Goal: Task Accomplishment & Management: Complete application form

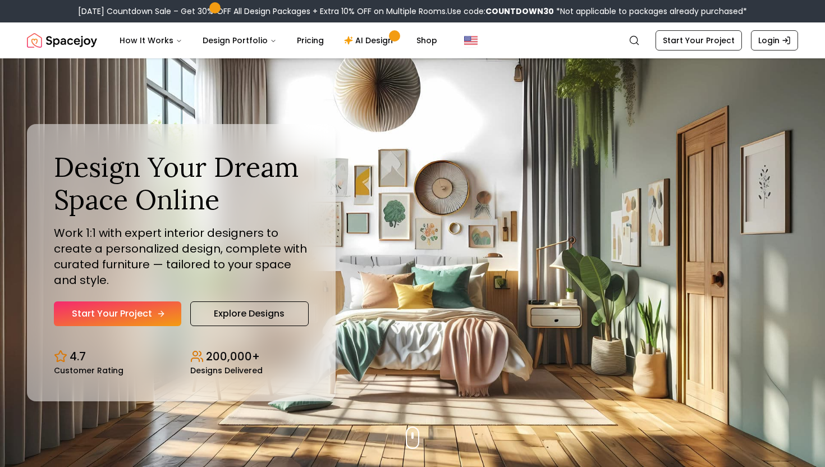
click at [131, 318] on link "Start Your Project" at bounding box center [117, 313] width 127 height 25
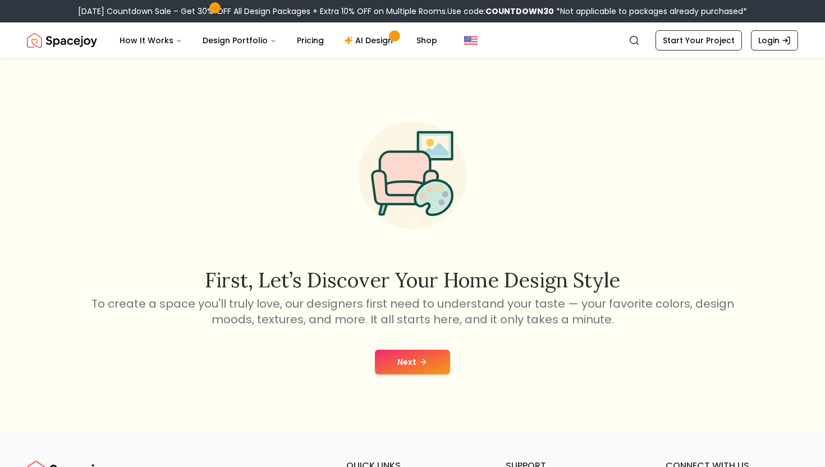
click at [403, 334] on div "First, let’s discover your home design style To create a space you'll truly lov…" at bounding box center [412, 245] width 825 height 374
click at [403, 357] on button "Next" at bounding box center [412, 361] width 75 height 25
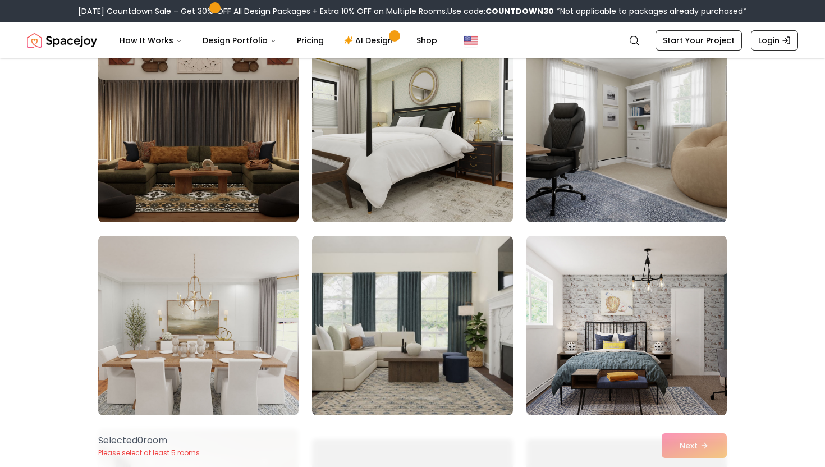
scroll to position [336, 0]
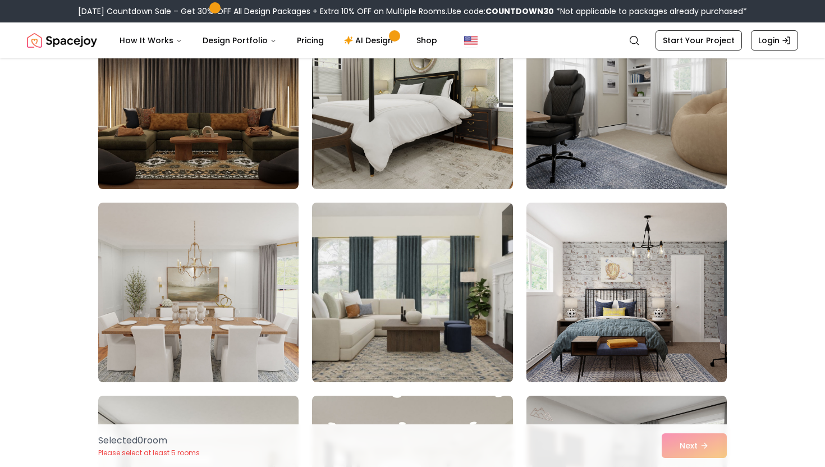
click at [397, 289] on img at bounding box center [412, 292] width 210 height 188
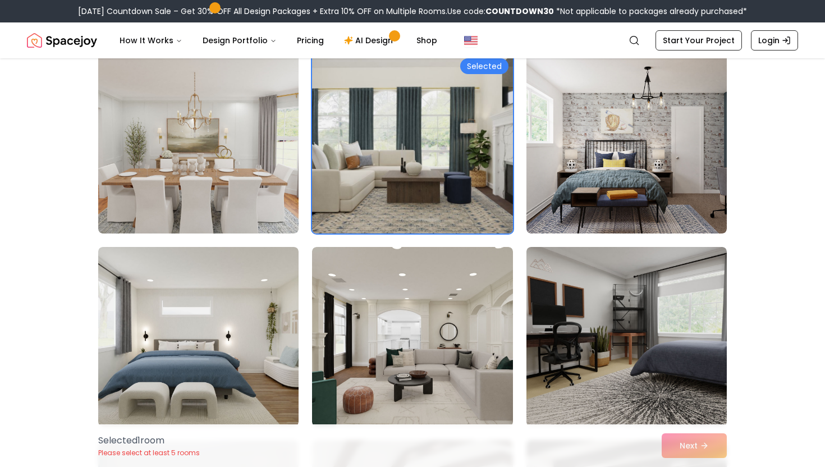
scroll to position [480, 0]
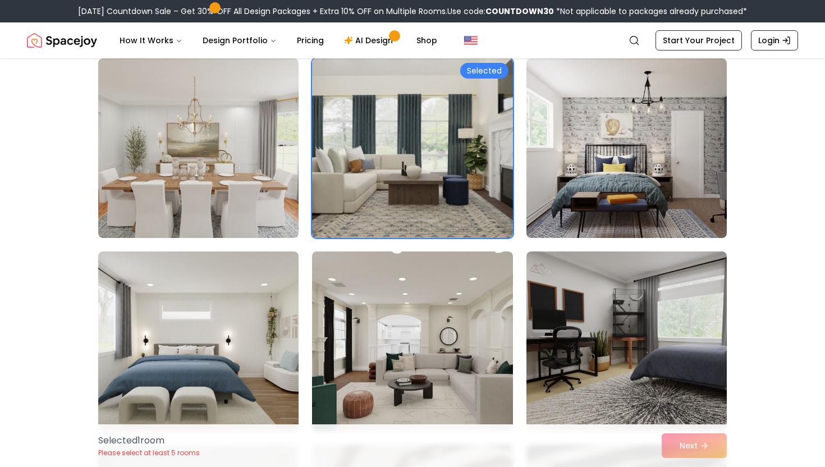
click at [679, 445] on div "Selected 1 room Please select at least 5 rooms Next" at bounding box center [412, 445] width 646 height 43
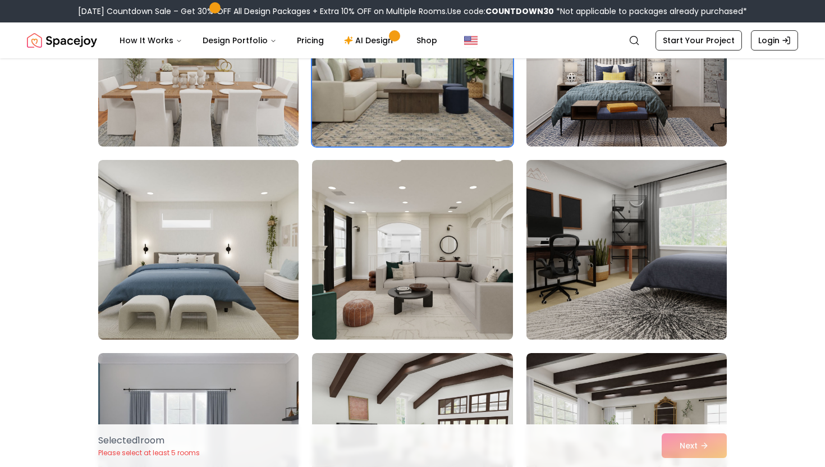
click at [607, 310] on img at bounding box center [626, 249] width 210 height 188
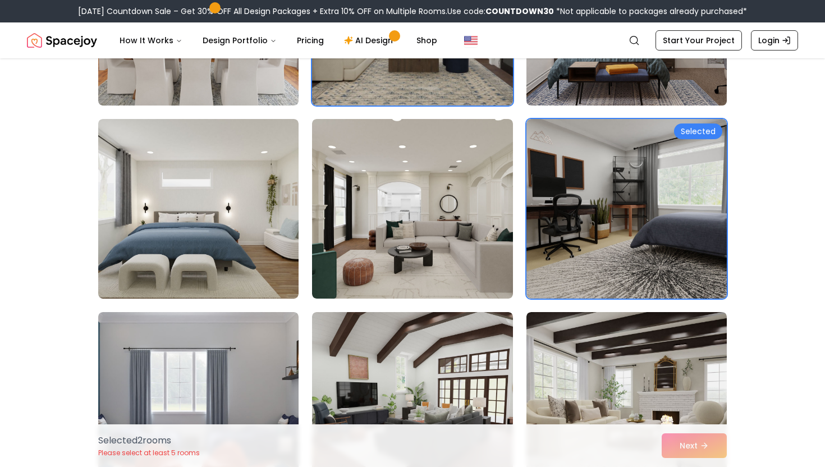
scroll to position [616, 0]
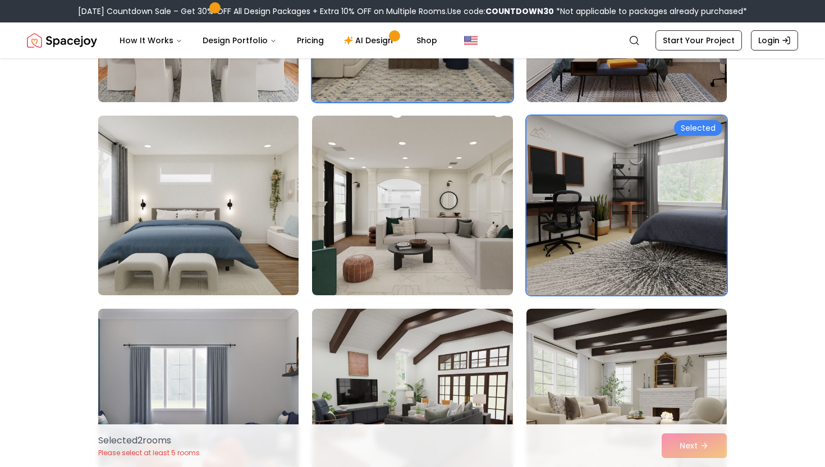
click at [263, 233] on img at bounding box center [198, 205] width 210 height 188
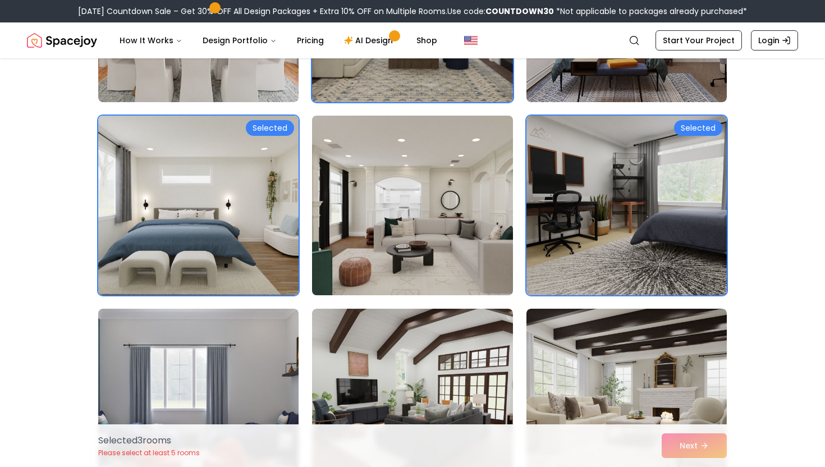
click at [380, 234] on img at bounding box center [412, 205] width 210 height 188
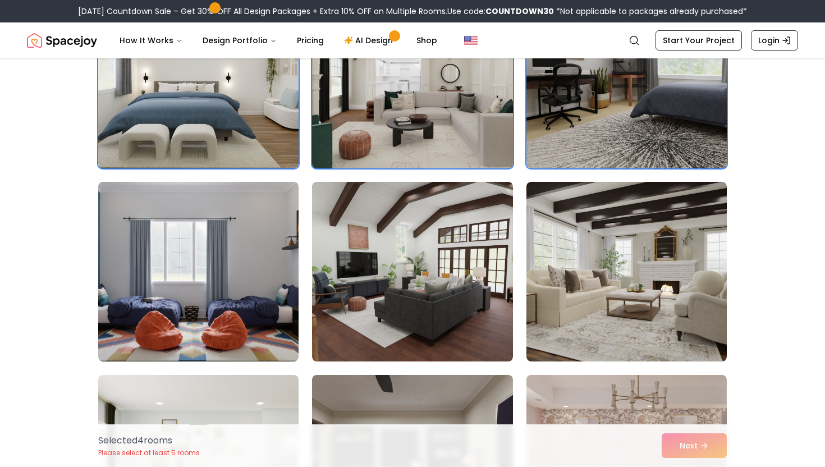
scroll to position [739, 0]
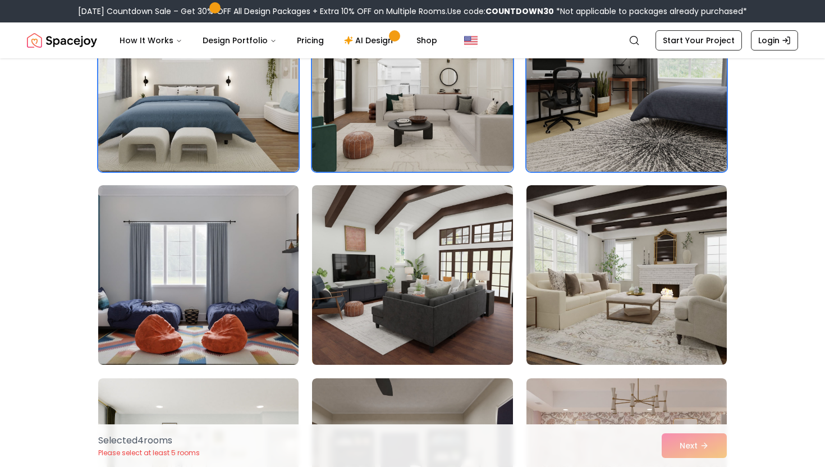
click at [383, 260] on img at bounding box center [412, 275] width 210 height 188
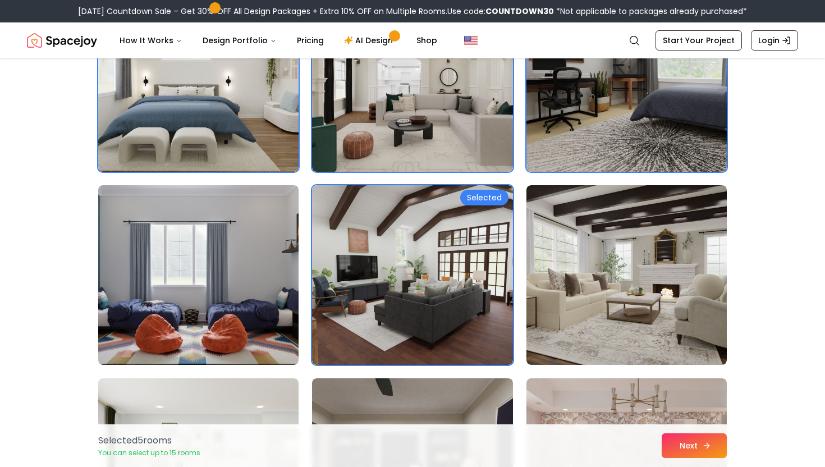
click at [680, 445] on button "Next" at bounding box center [693, 445] width 65 height 25
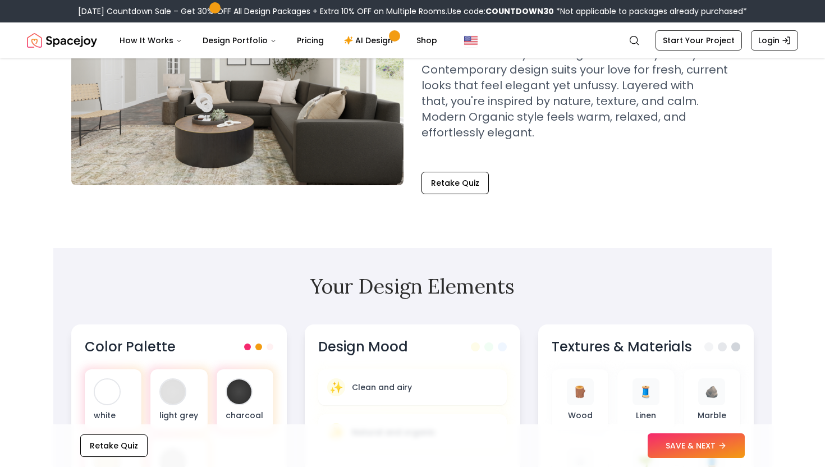
scroll to position [198, 0]
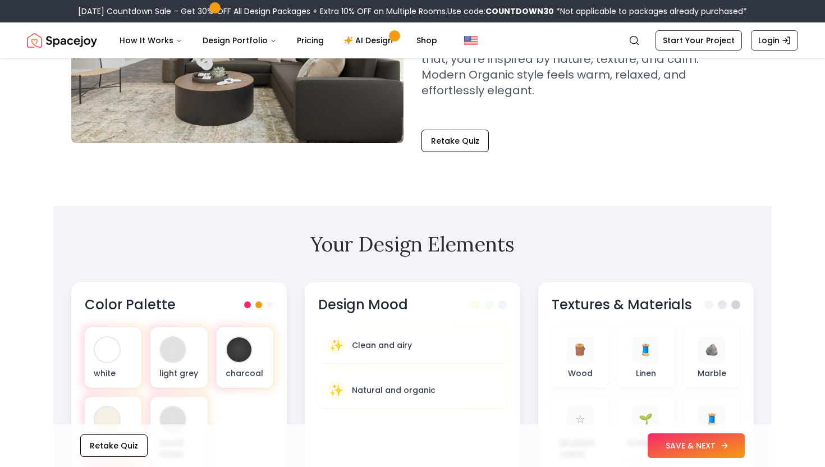
click at [687, 453] on button "SAVE & NEXT" at bounding box center [695, 445] width 97 height 25
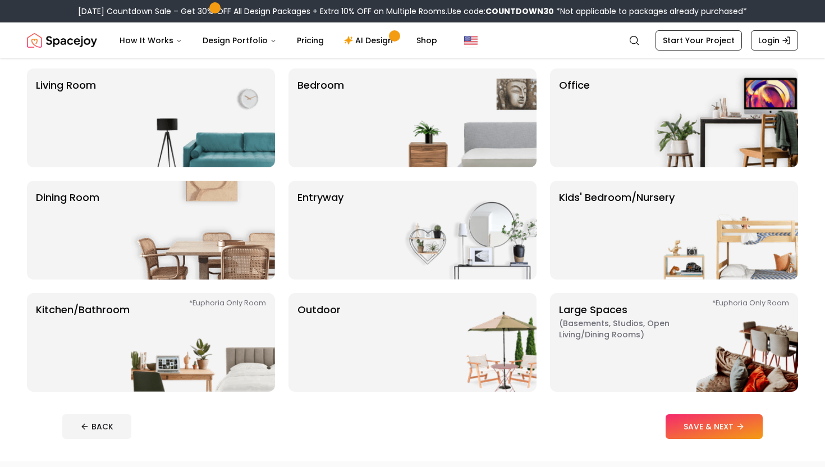
scroll to position [74, 0]
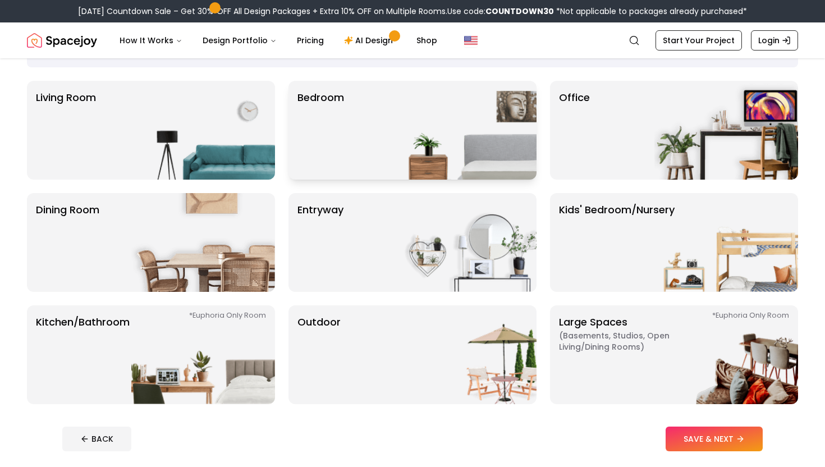
click at [453, 126] on img at bounding box center [465, 130] width 144 height 99
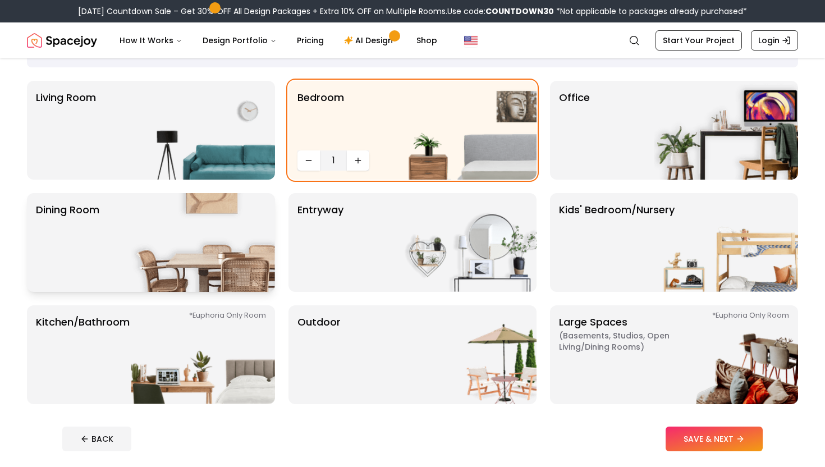
click at [255, 247] on img at bounding box center [203, 242] width 144 height 99
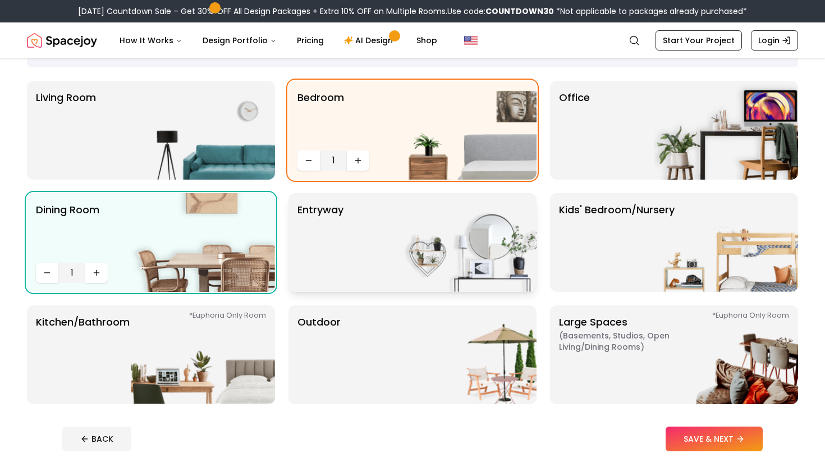
click at [457, 260] on img at bounding box center [465, 242] width 144 height 99
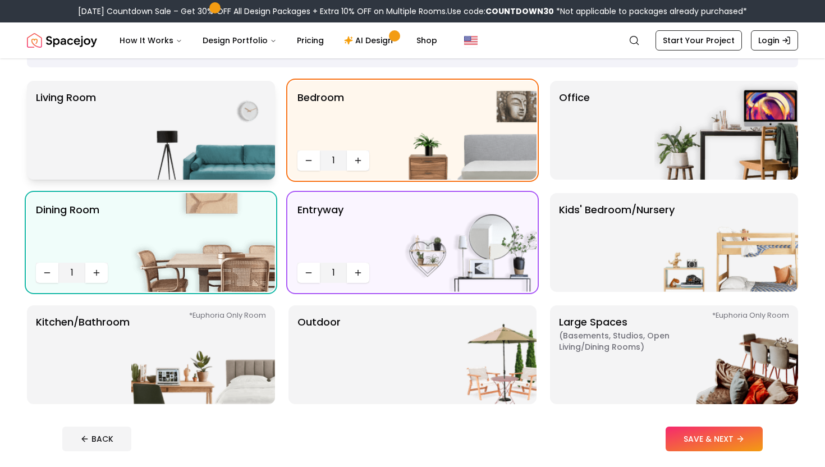
click at [245, 139] on img at bounding box center [203, 130] width 144 height 99
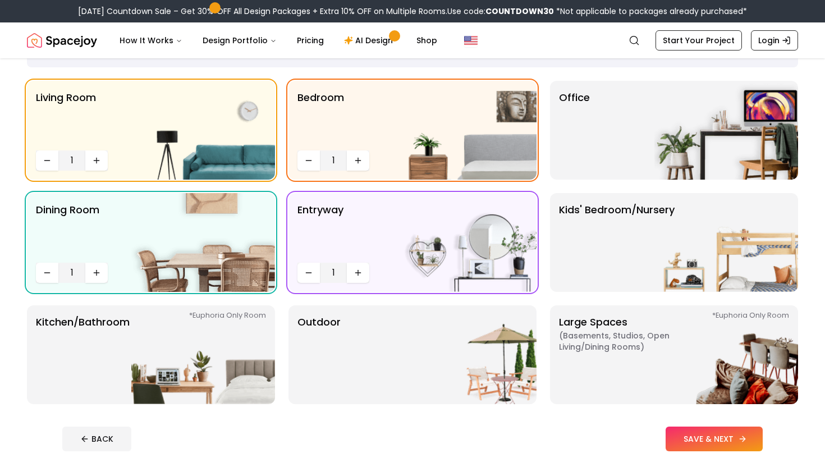
click at [721, 431] on button "SAVE & NEXT" at bounding box center [713, 438] width 97 height 25
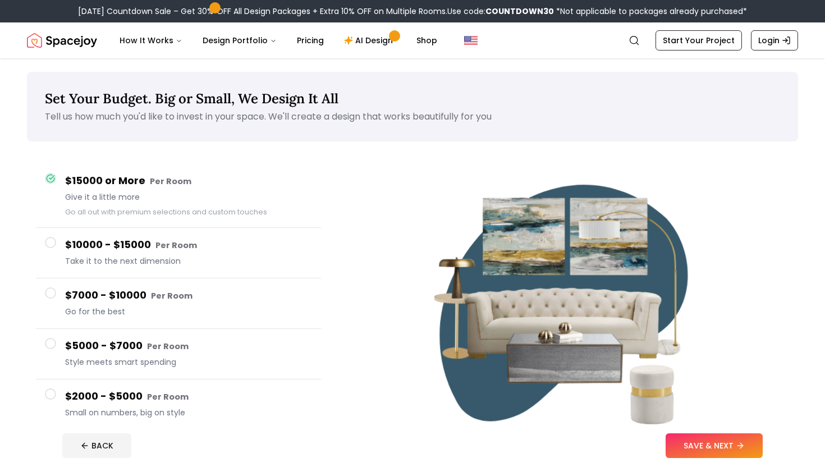
scroll to position [83, 0]
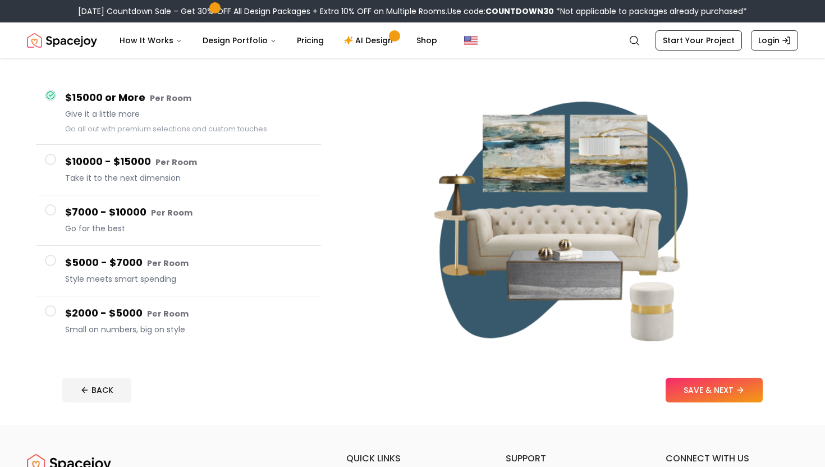
click at [257, 317] on h4 "$2000 - $5000 Per Room" at bounding box center [188, 313] width 247 height 16
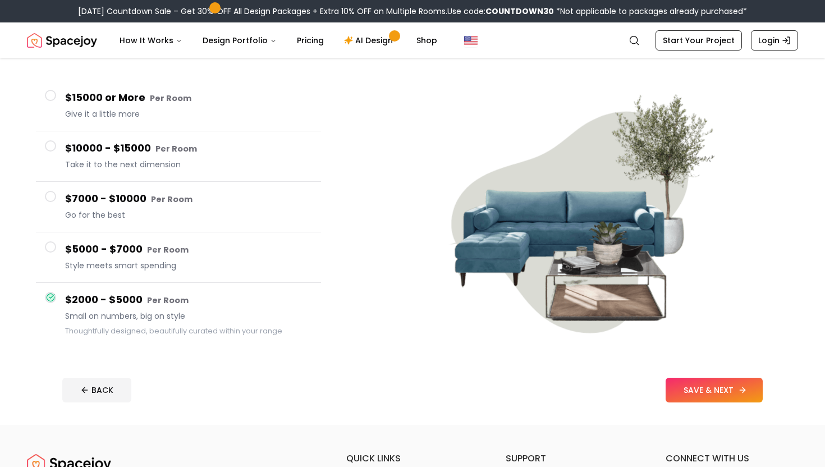
click at [689, 389] on button "SAVE & NEXT" at bounding box center [713, 390] width 97 height 25
